Goal: Transaction & Acquisition: Obtain resource

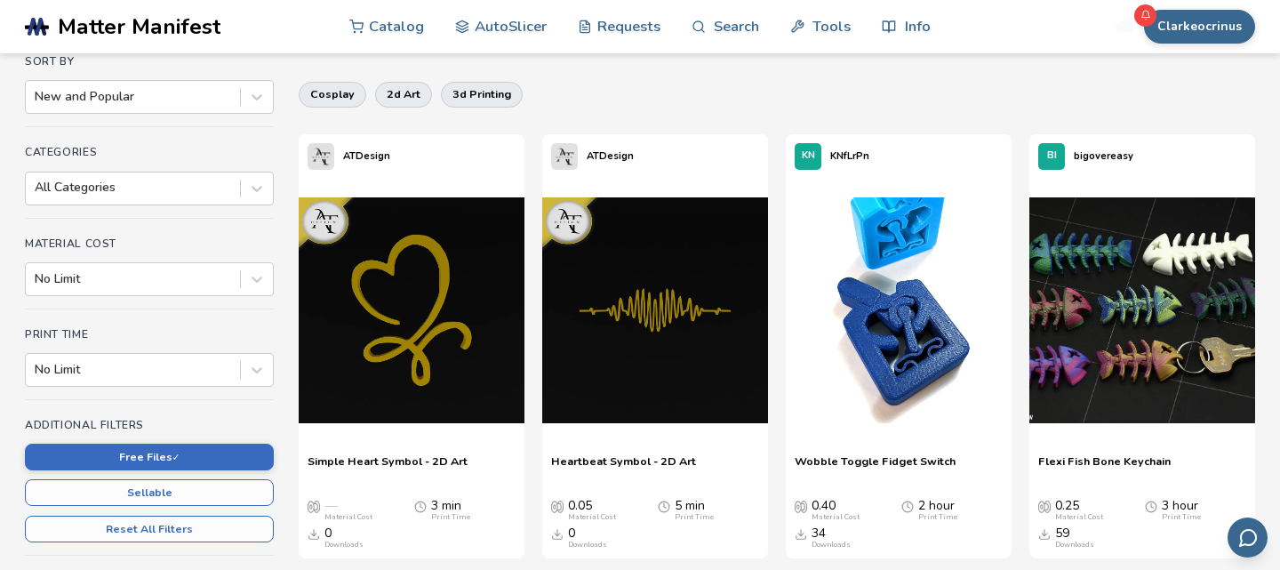
scroll to position [164, 0]
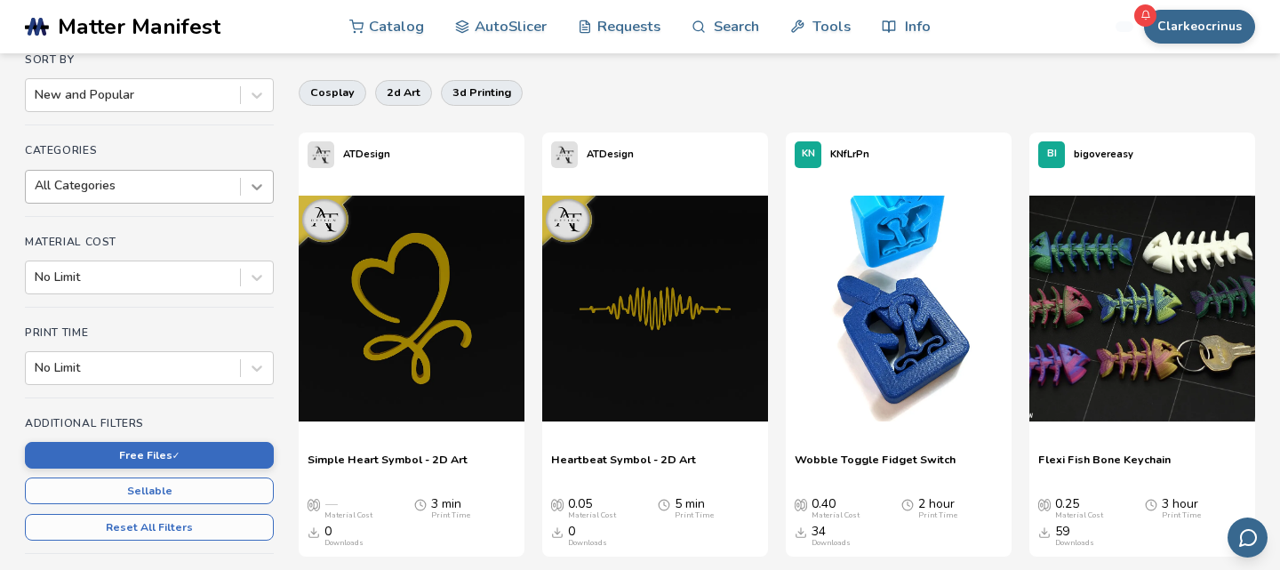
click at [252, 187] on icon at bounding box center [257, 187] width 18 height 18
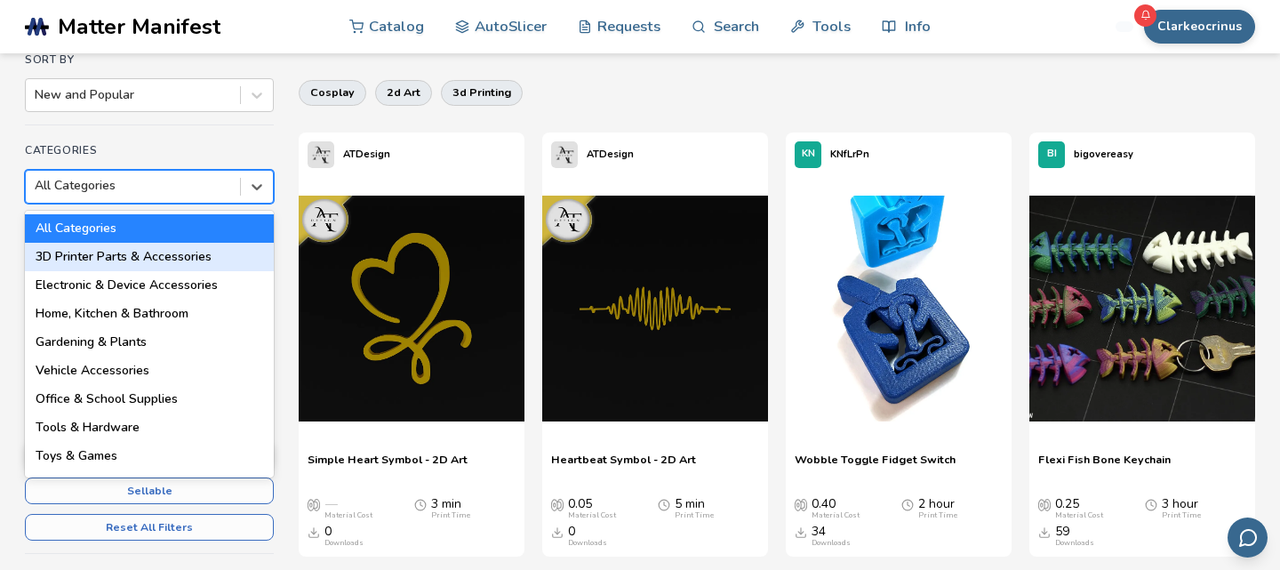
click at [185, 258] on div "3D Printer Parts & Accessories" at bounding box center [149, 257] width 249 height 28
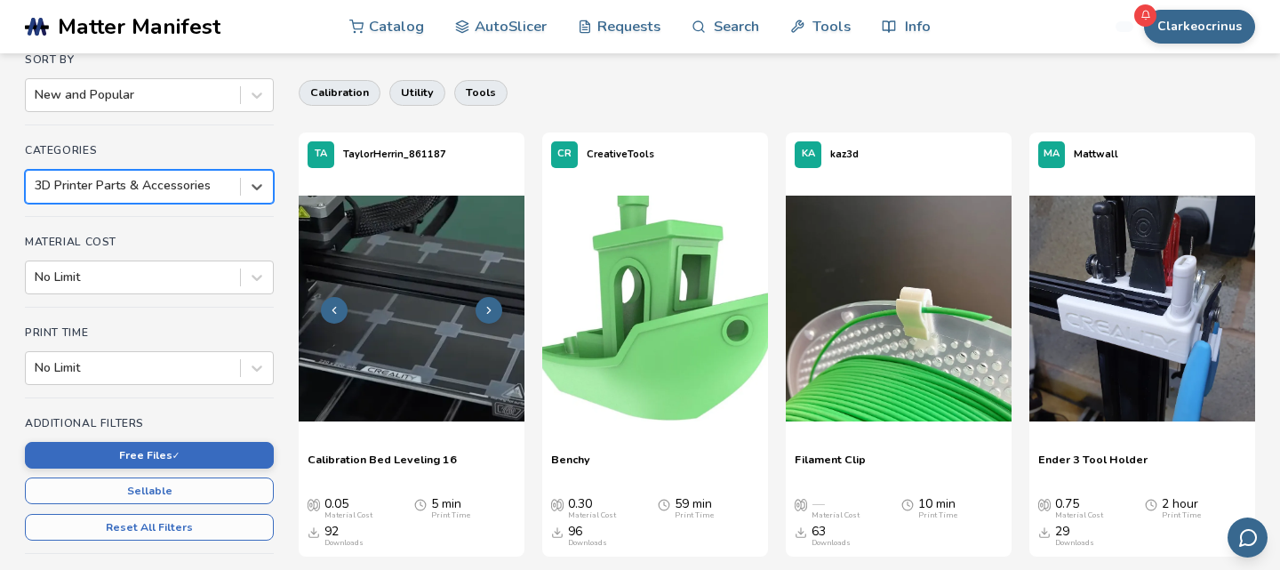
click at [403, 405] on img at bounding box center [412, 309] width 226 height 226
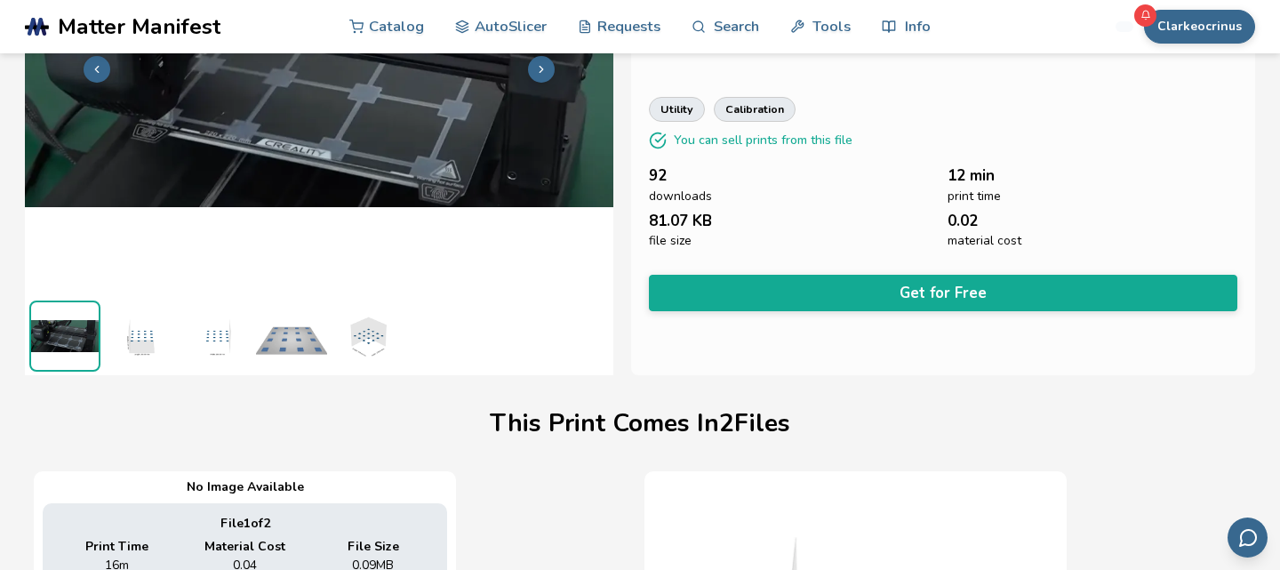
scroll to position [226, 0]
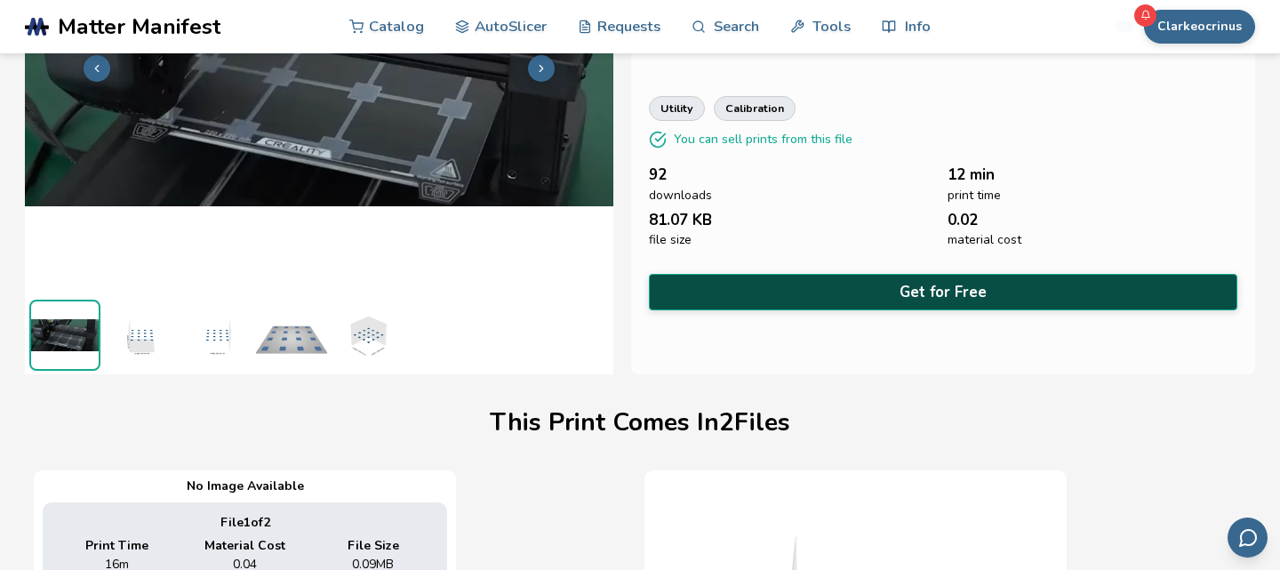
click at [781, 276] on button "Get for Free" at bounding box center [943, 292] width 589 height 36
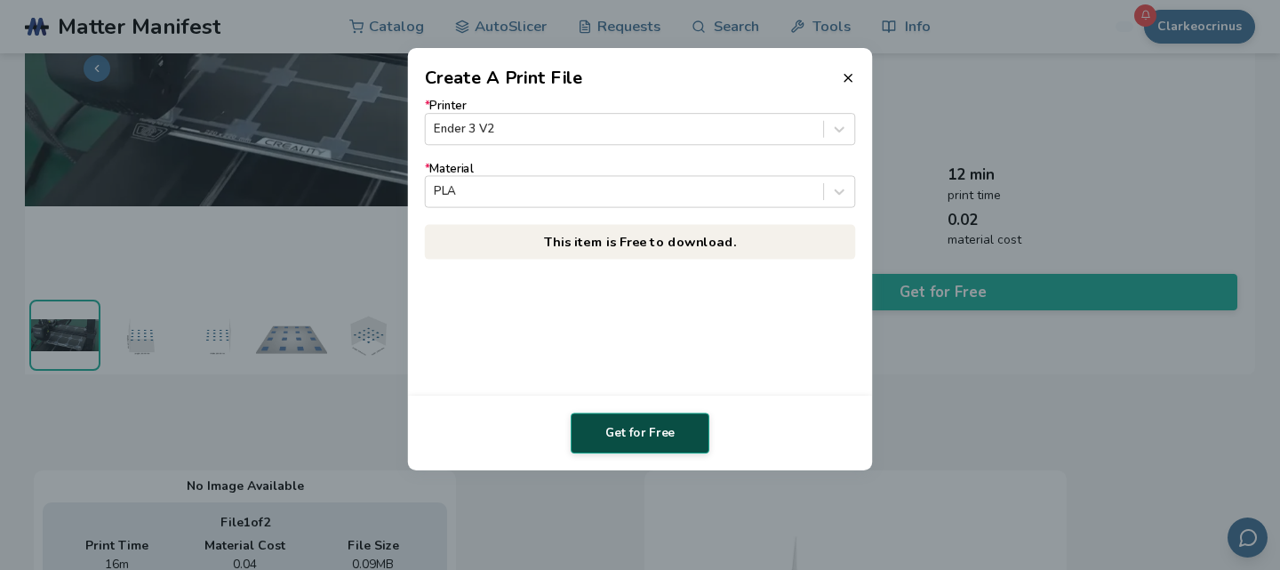
click at [616, 432] on button "Get for Free" at bounding box center [640, 432] width 139 height 41
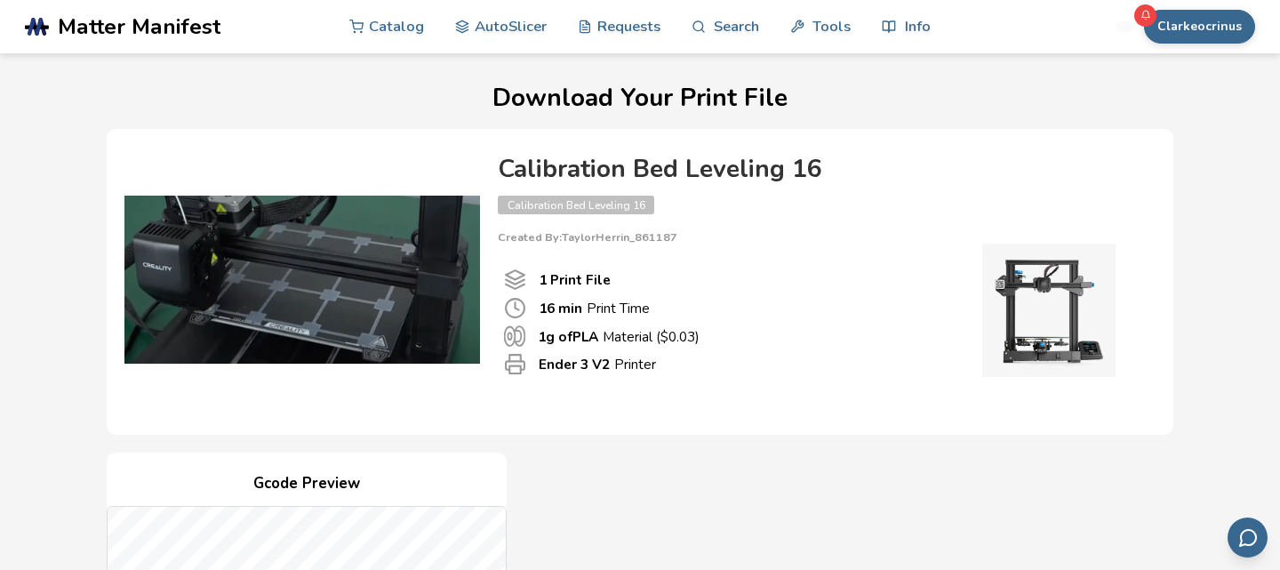
click at [1040, 33] on div "Clarkeocrinus Catalog AutoSlicer Requests Search Tools Info Catalog AutoSlicer …" at bounding box center [1107, 26] width 295 height 53
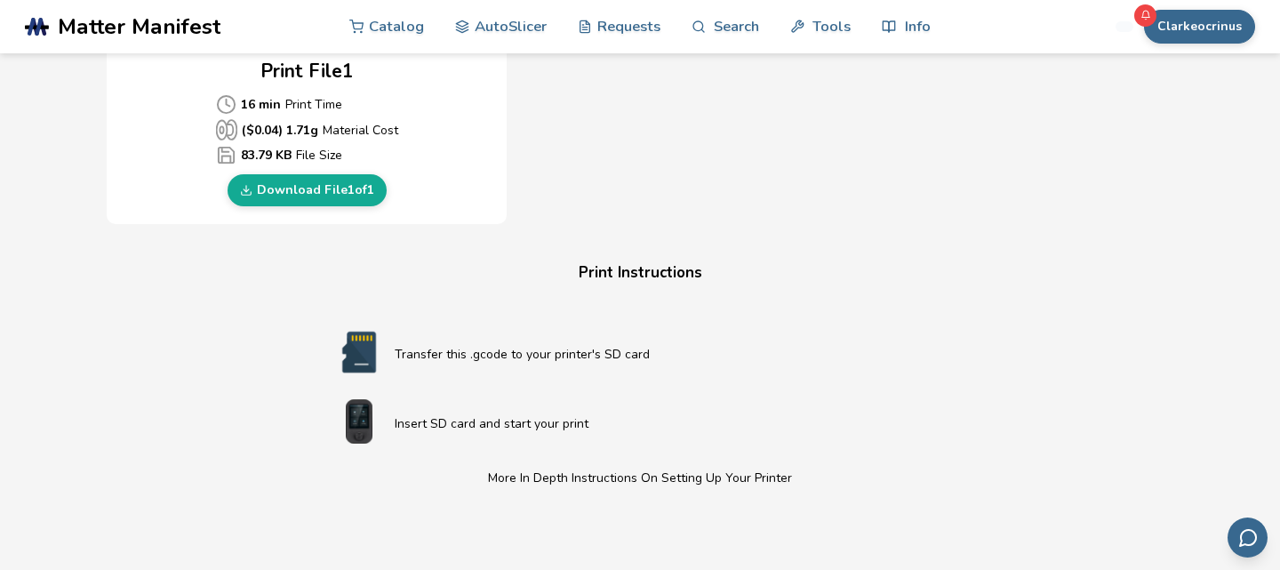
scroll to position [887, 0]
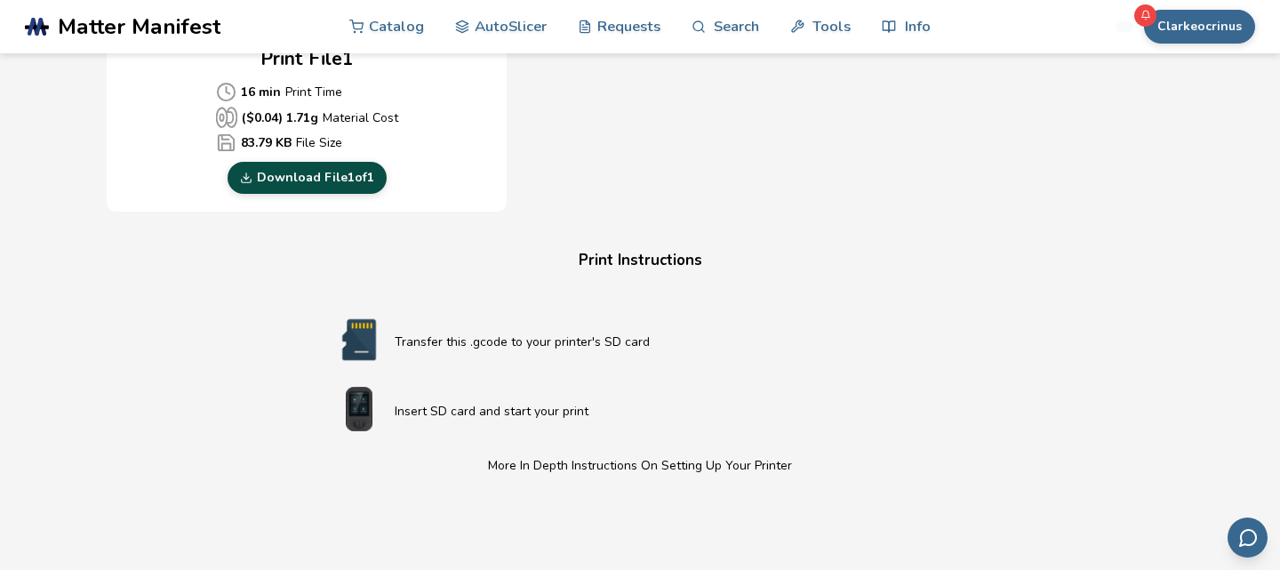
click at [304, 178] on link "Download File 1 of 1" at bounding box center [307, 178] width 159 height 32
